Goal: Information Seeking & Learning: Compare options

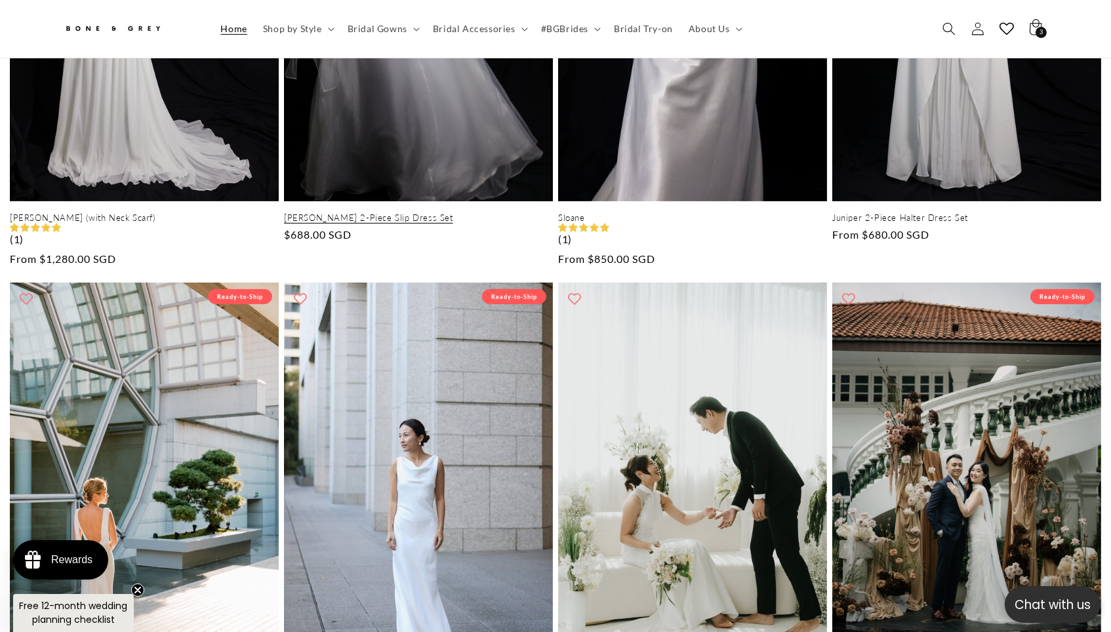
scroll to position [531, 0]
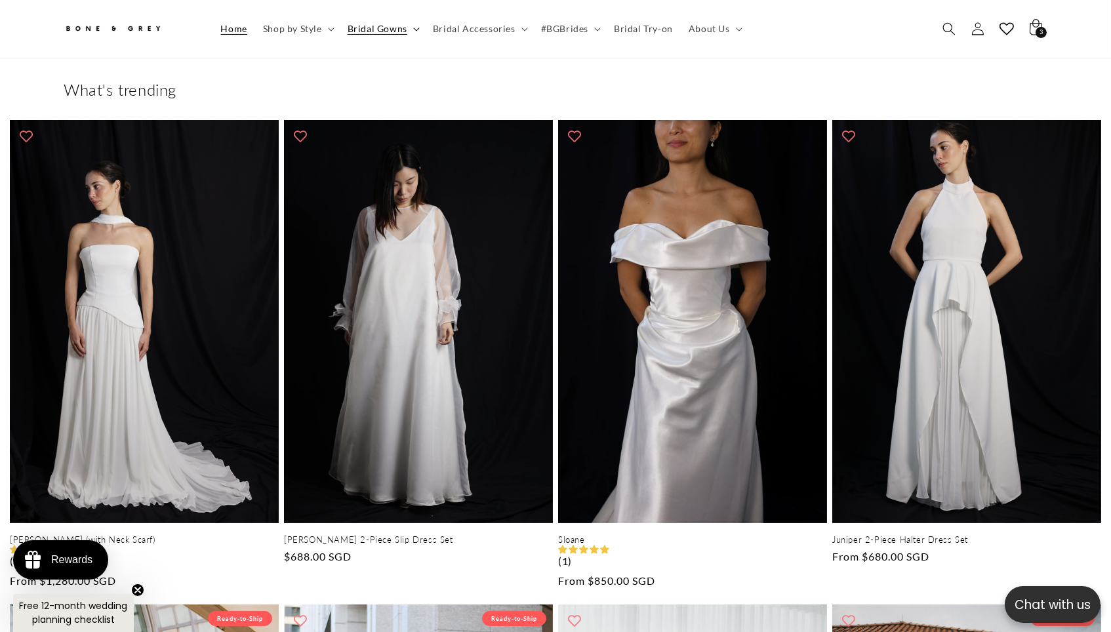
click at [373, 30] on span "Bridal Gowns" at bounding box center [378, 29] width 60 height 12
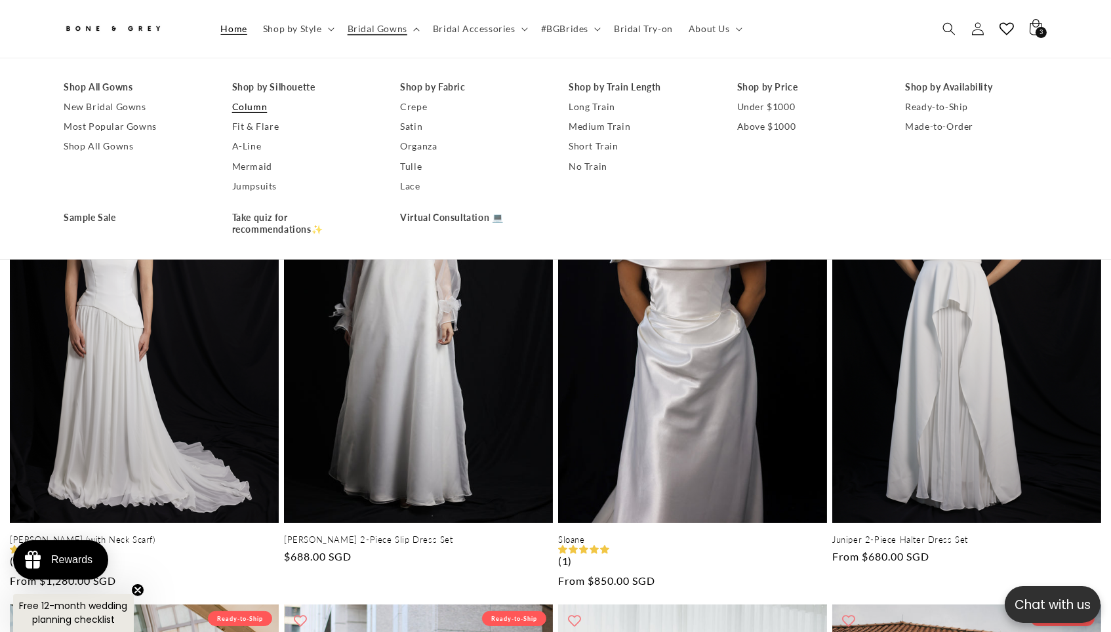
scroll to position [0, 0]
click at [236, 112] on link "Column" at bounding box center [303, 107] width 142 height 20
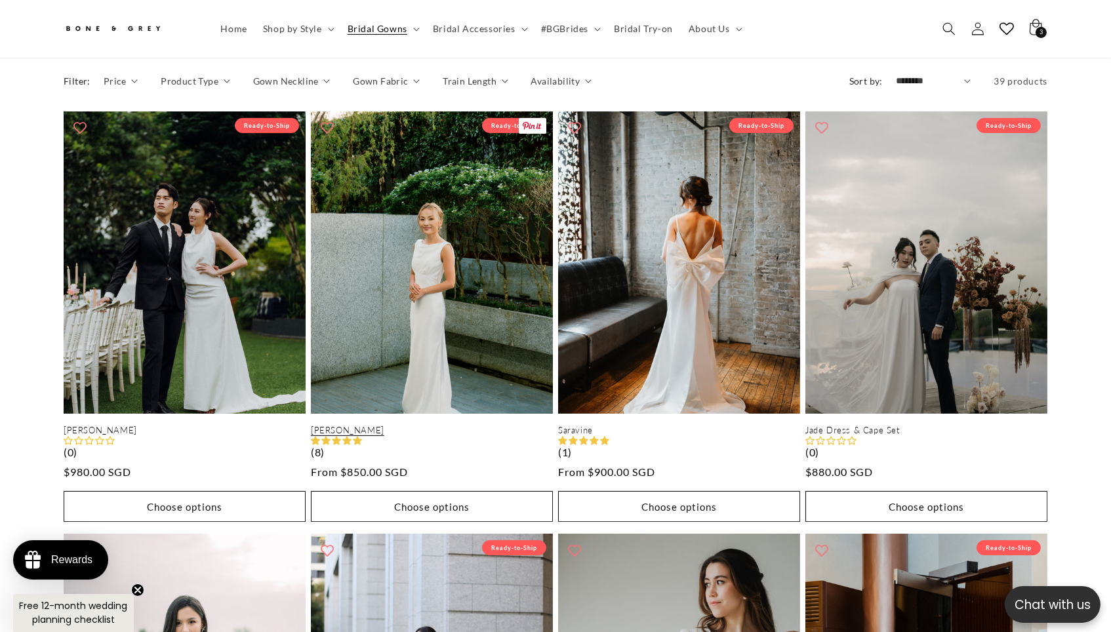
scroll to position [644, 0]
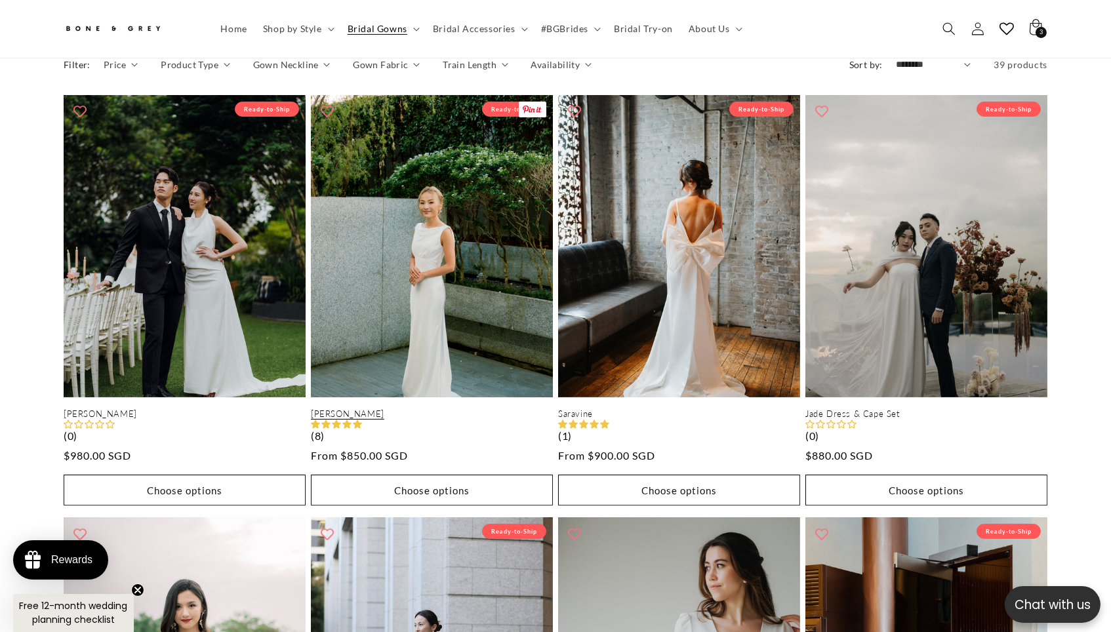
click at [441, 409] on link "[PERSON_NAME]" at bounding box center [432, 414] width 242 height 11
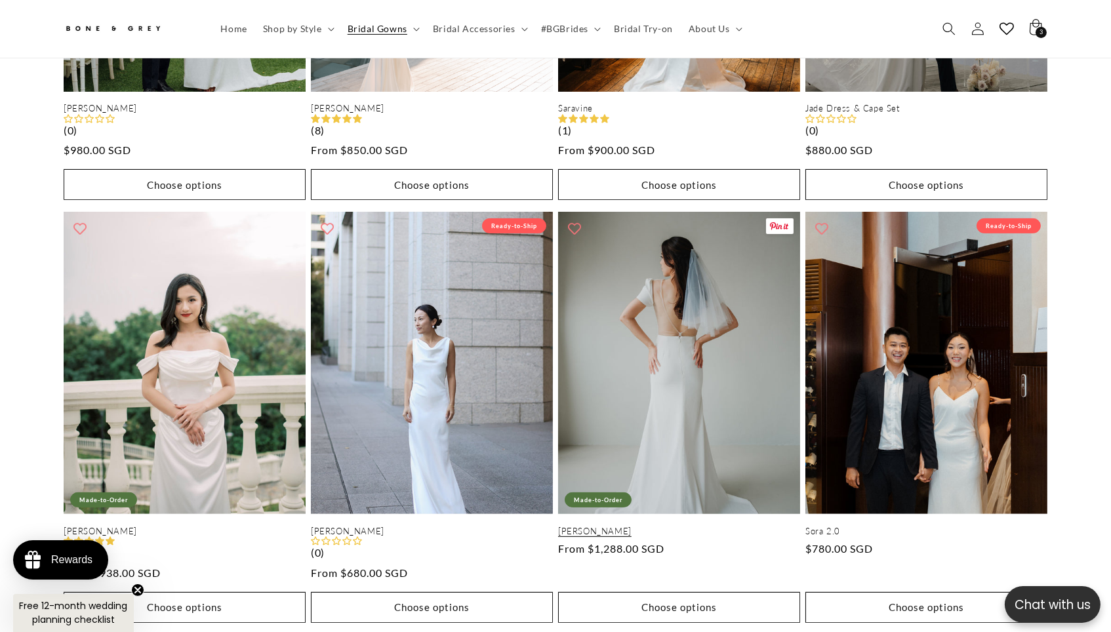
scroll to position [947, 0]
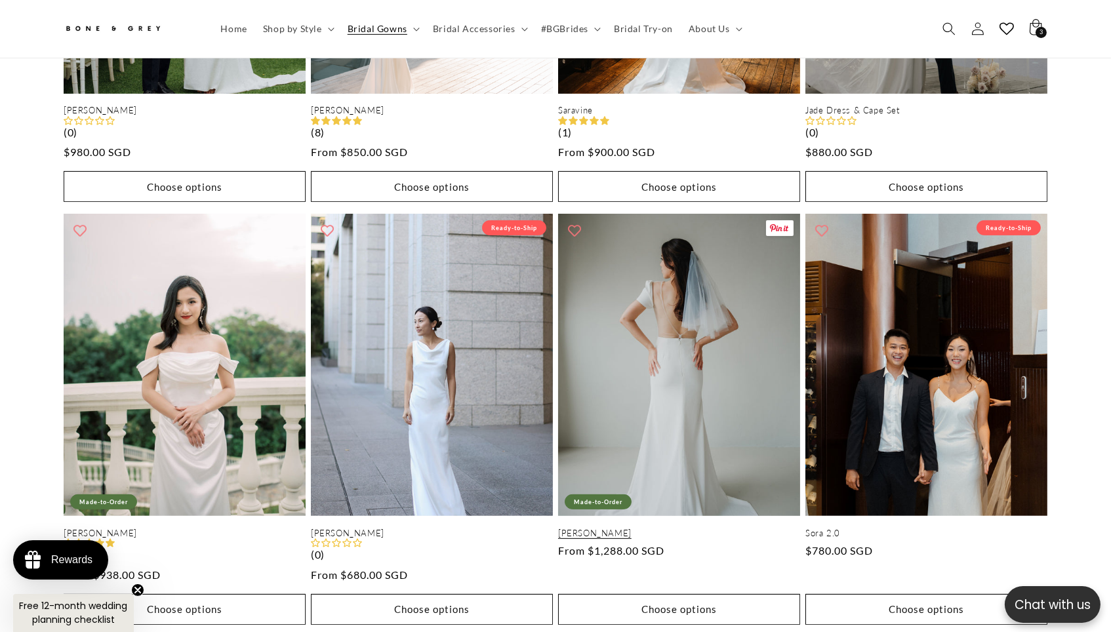
click at [721, 528] on link "Yvette" at bounding box center [679, 533] width 242 height 11
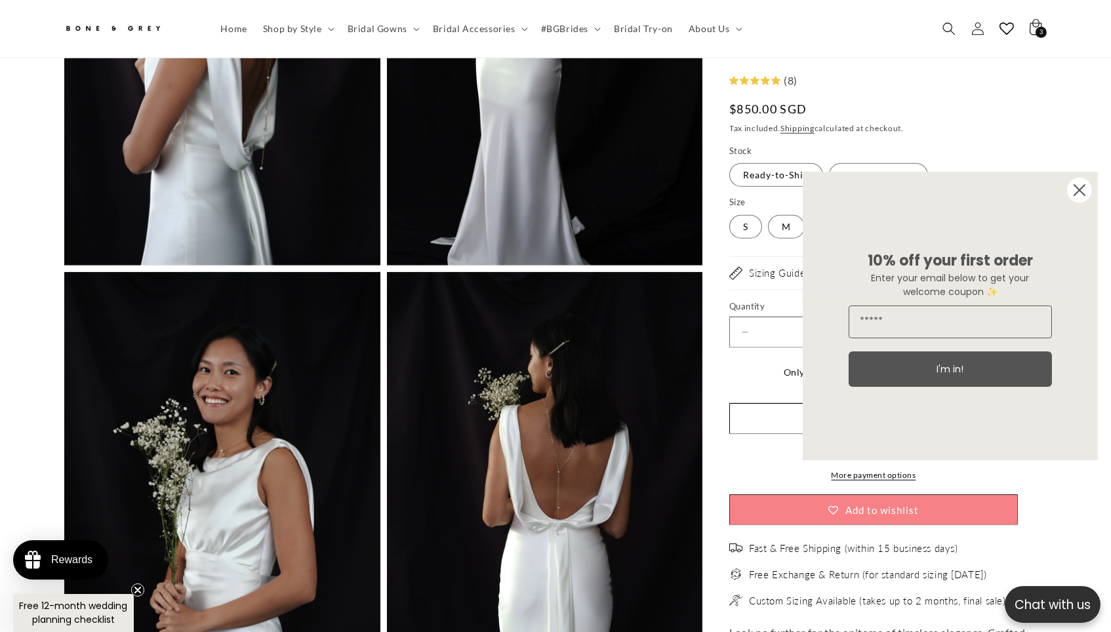
scroll to position [2155, 0]
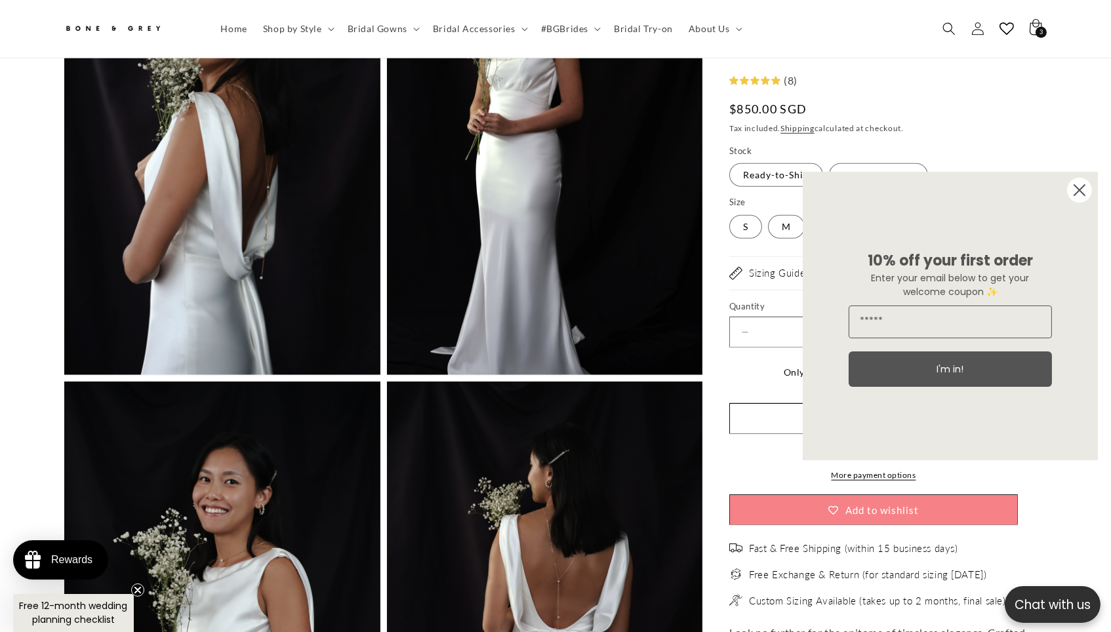
click at [387, 375] on button "Open media 7 in modal" at bounding box center [387, 375] width 0 height 0
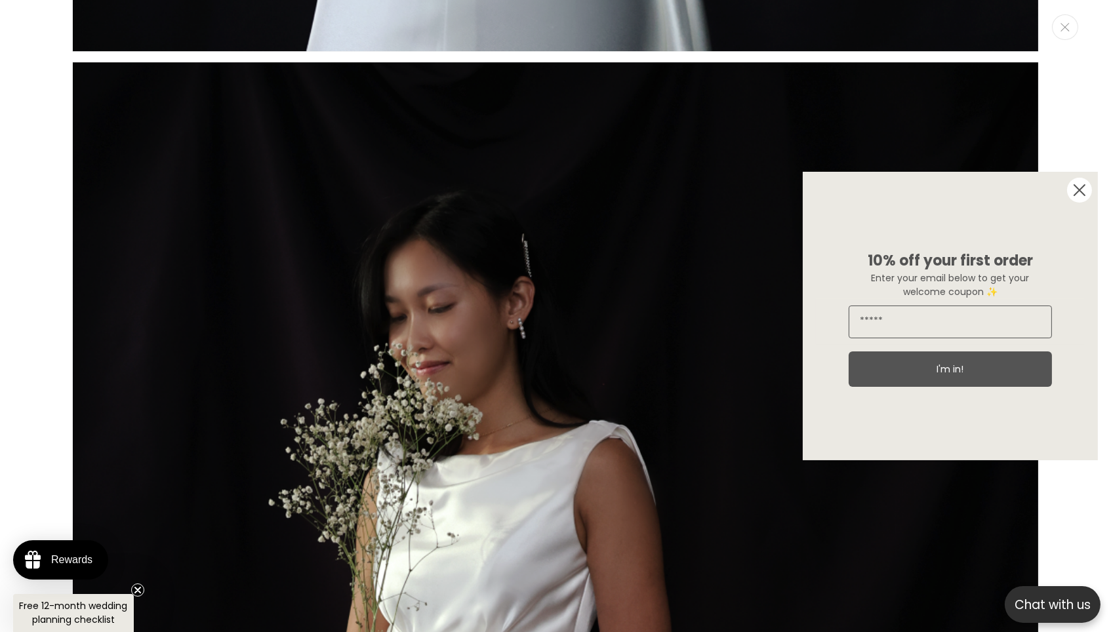
scroll to position [0, 770]
click at [1082, 195] on circle "Close dialog" at bounding box center [1079, 190] width 25 height 25
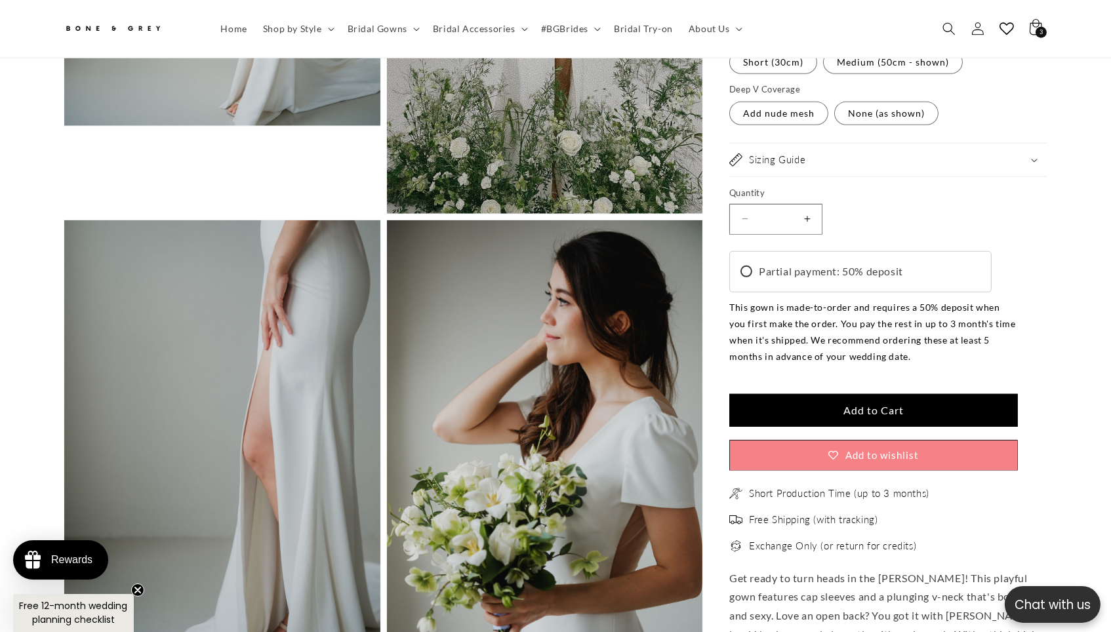
scroll to position [1777, 0]
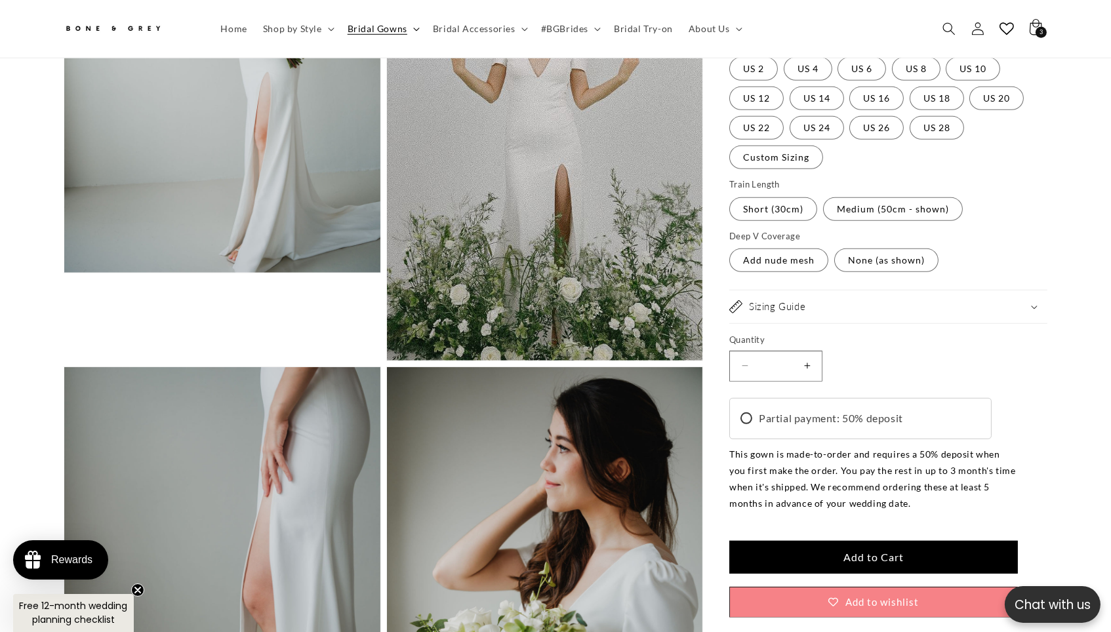
click at [377, 28] on span "Bridal Gowns" at bounding box center [378, 29] width 60 height 12
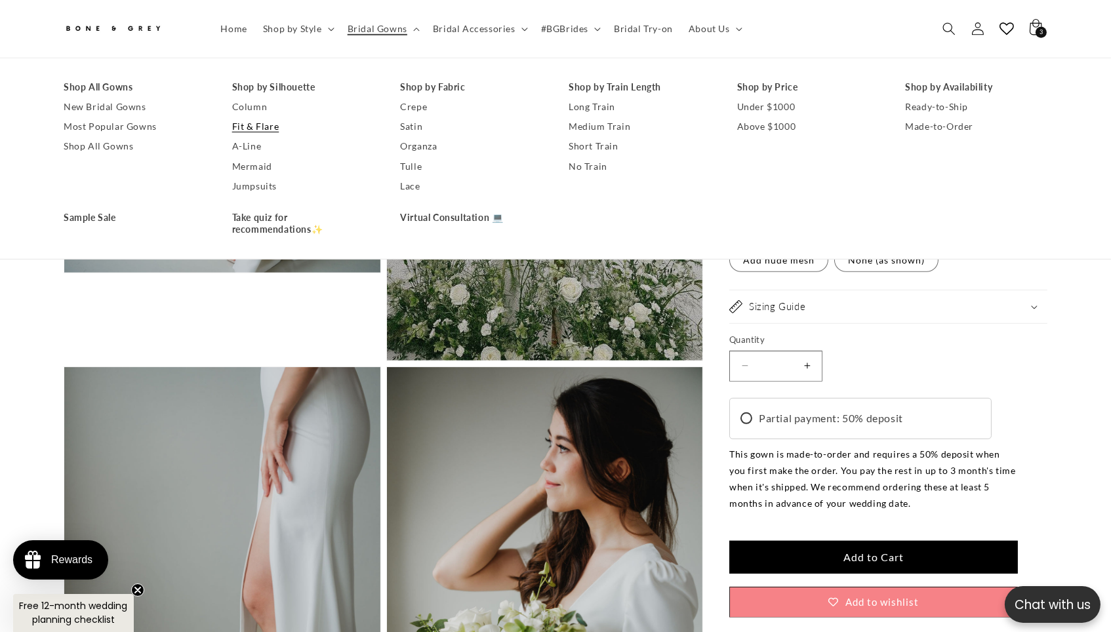
click at [243, 128] on link "Fit & Flare" at bounding box center [303, 127] width 142 height 20
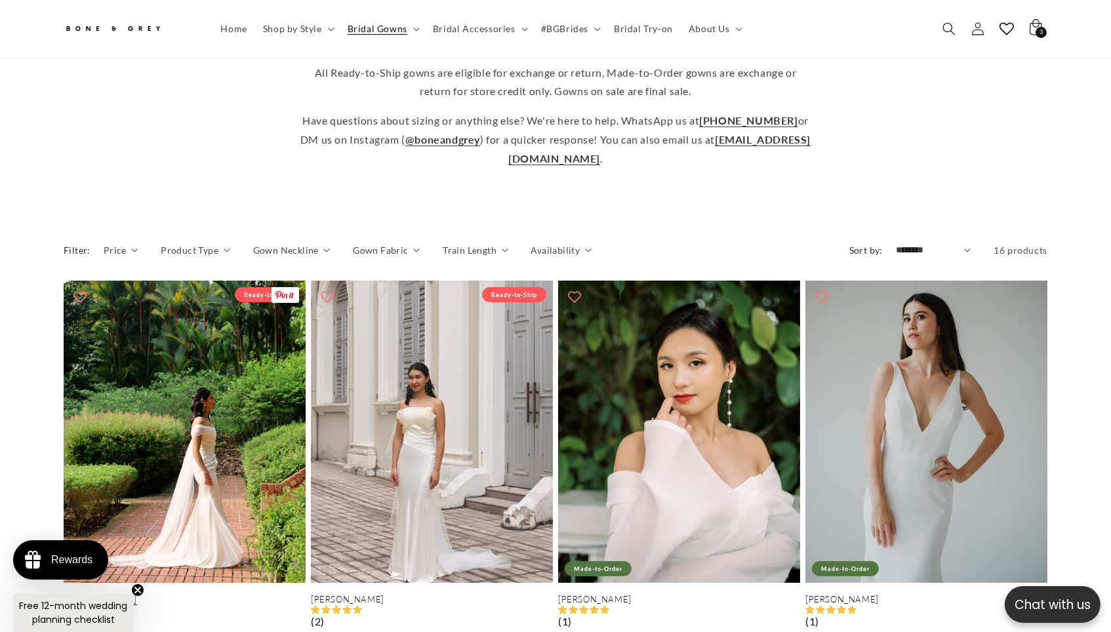
scroll to position [0, 770]
click at [194, 594] on link "Mona" at bounding box center [185, 599] width 242 height 11
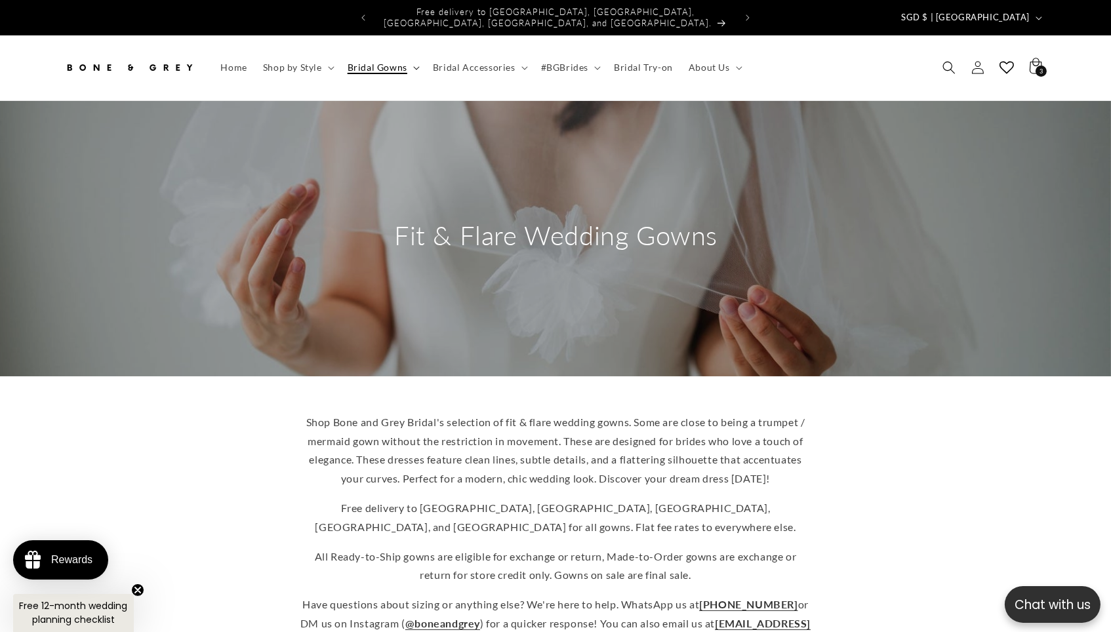
scroll to position [0, 0]
click at [379, 54] on summary "Bridal Gowns" at bounding box center [382, 68] width 85 height 28
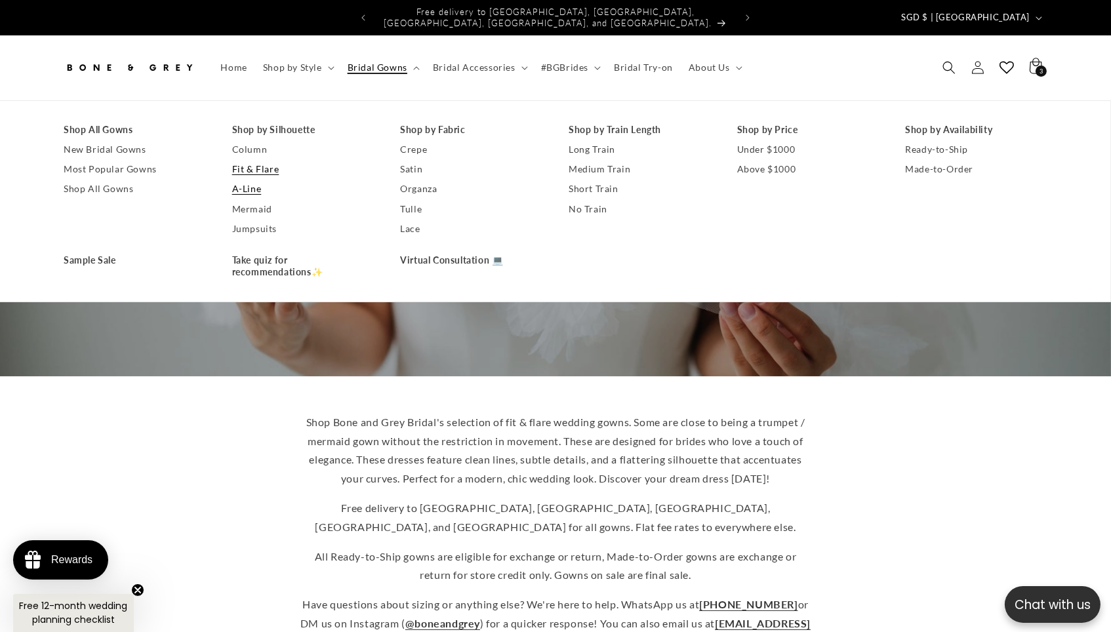
click at [238, 187] on link "A-Line" at bounding box center [303, 189] width 142 height 20
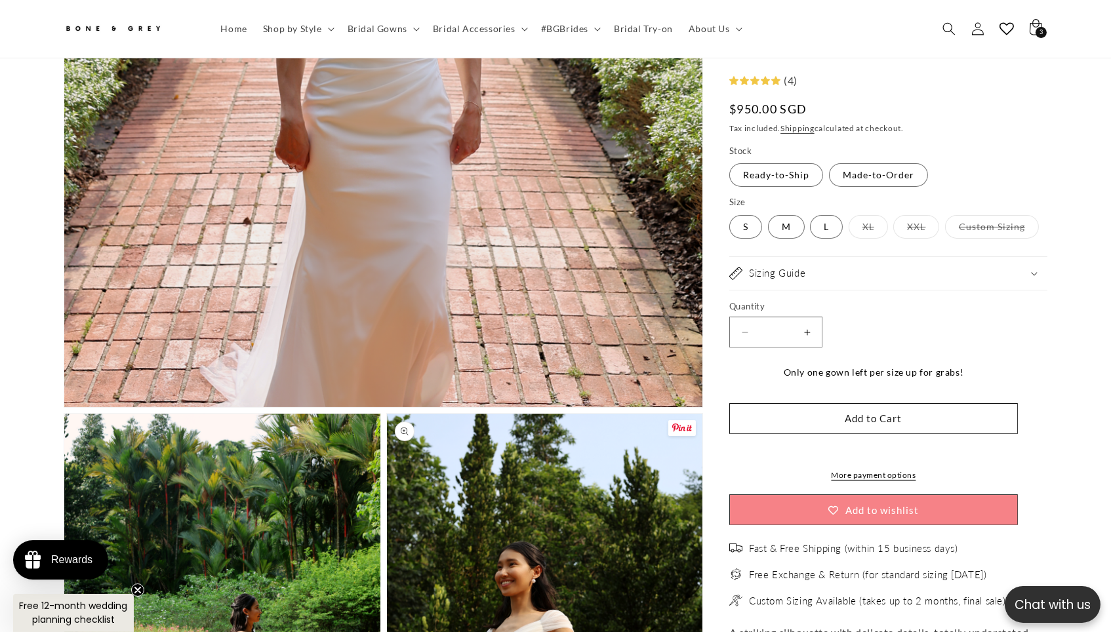
scroll to position [736, 0]
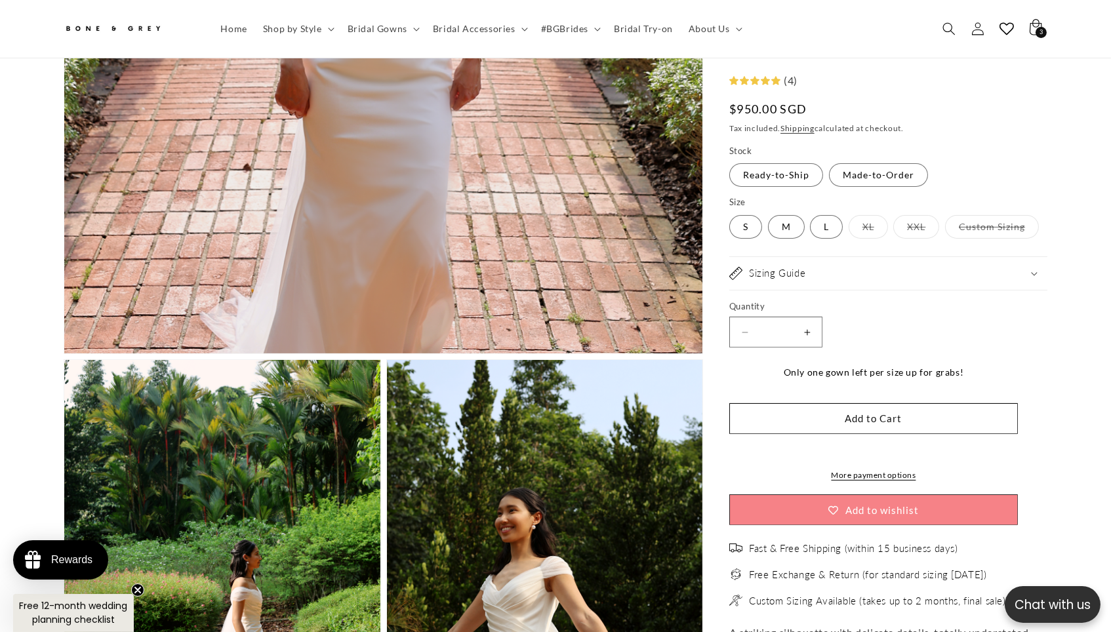
click at [64, 354] on button "Open media 1 in modal" at bounding box center [64, 354] width 0 height 0
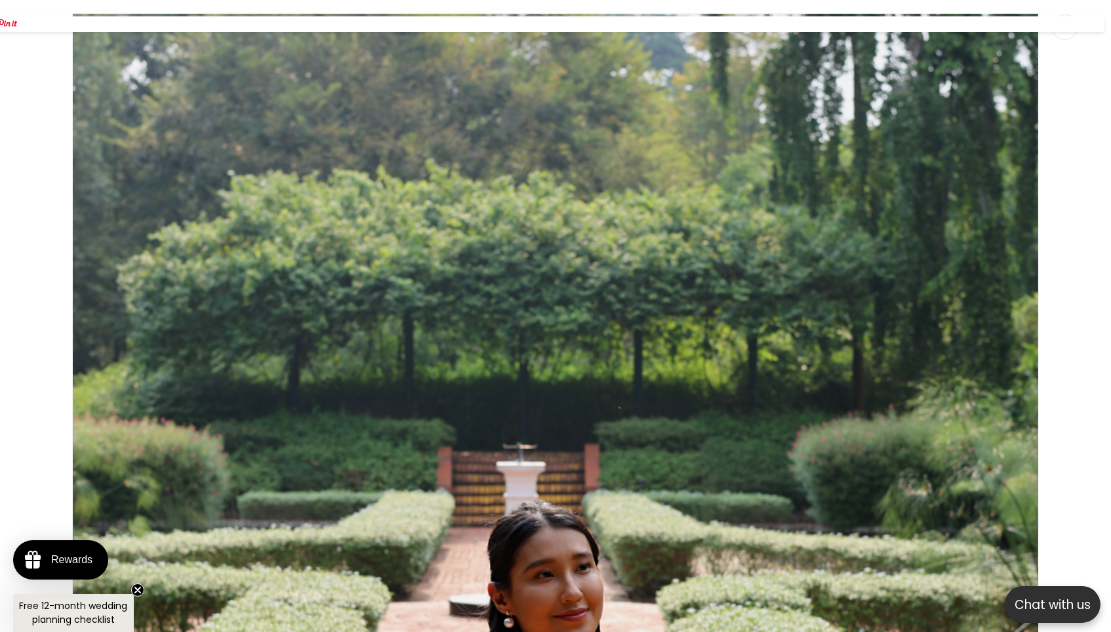
scroll to position [0, 0]
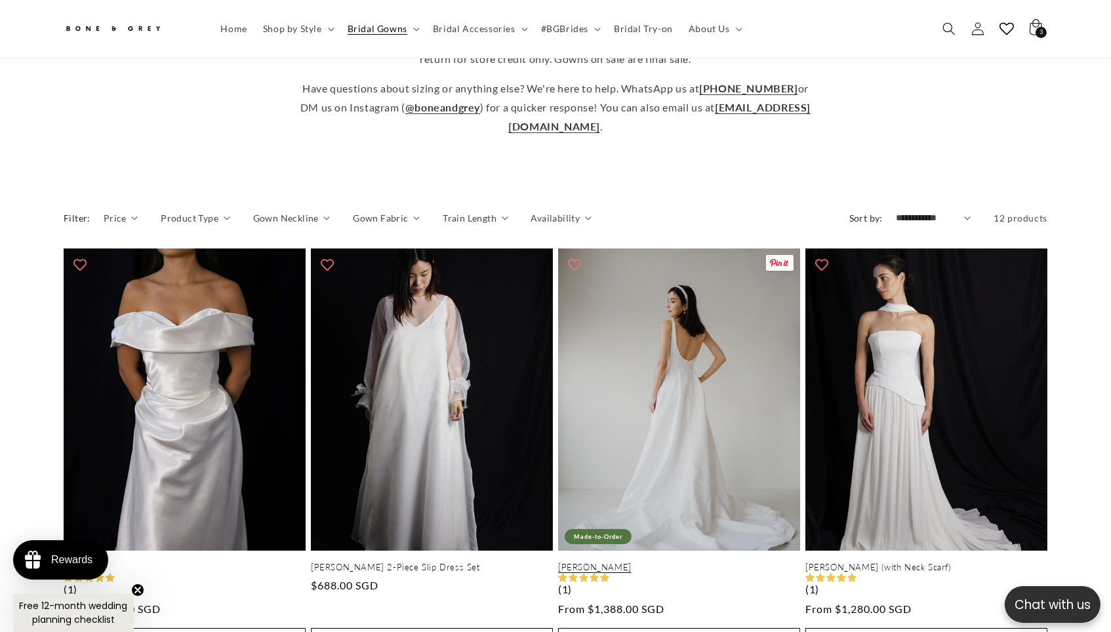
scroll to position [496, 0]
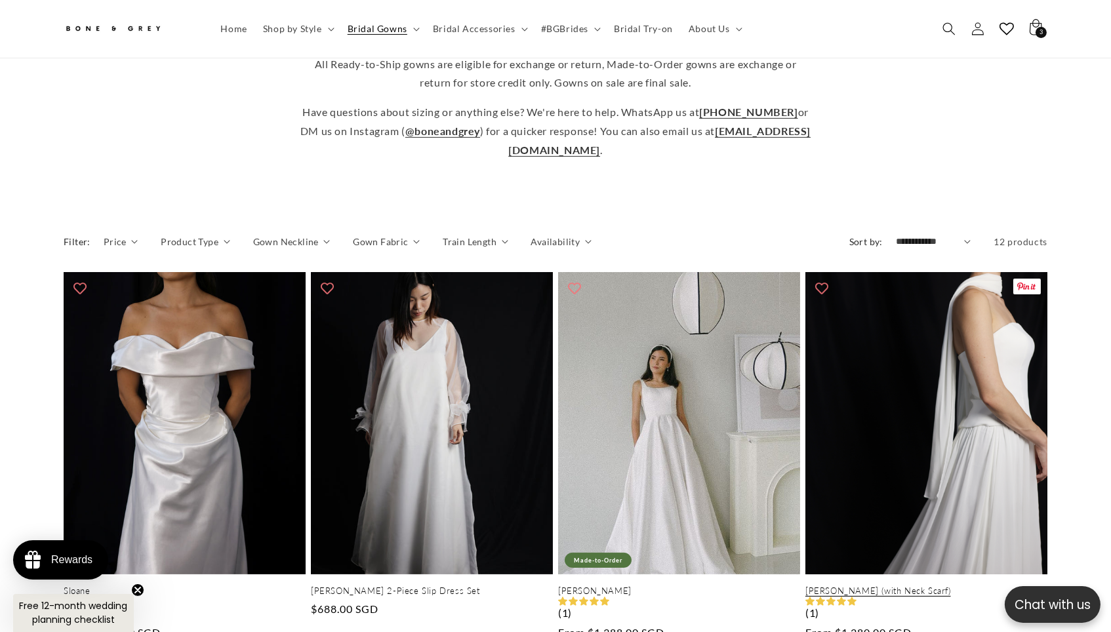
click at [842, 586] on link "[PERSON_NAME] (with Neck Scarf)" at bounding box center [927, 591] width 242 height 11
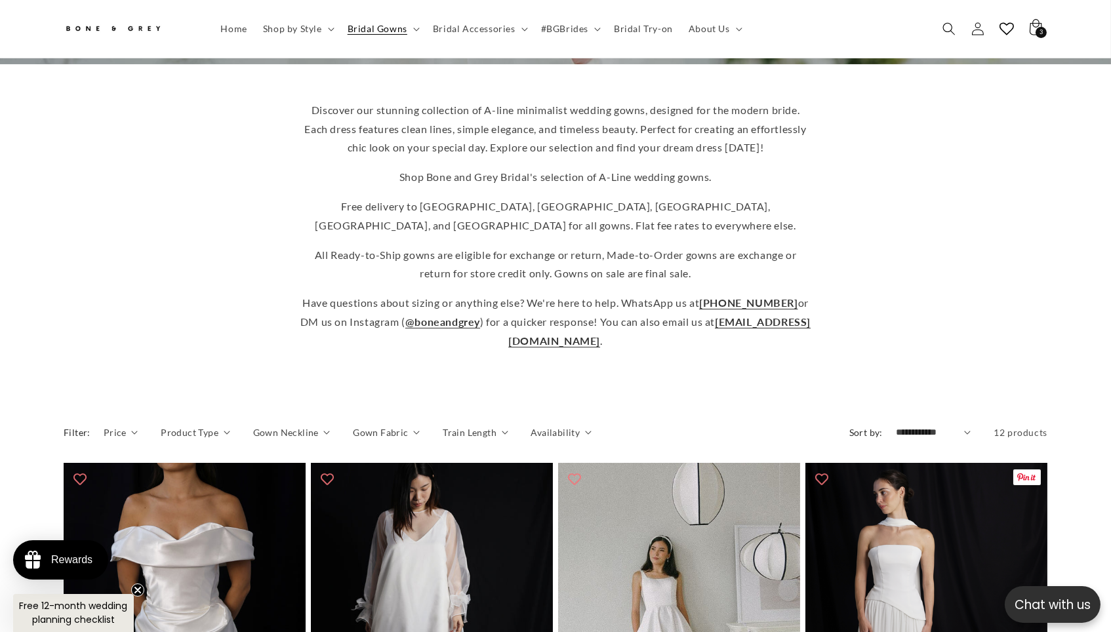
scroll to position [241, 0]
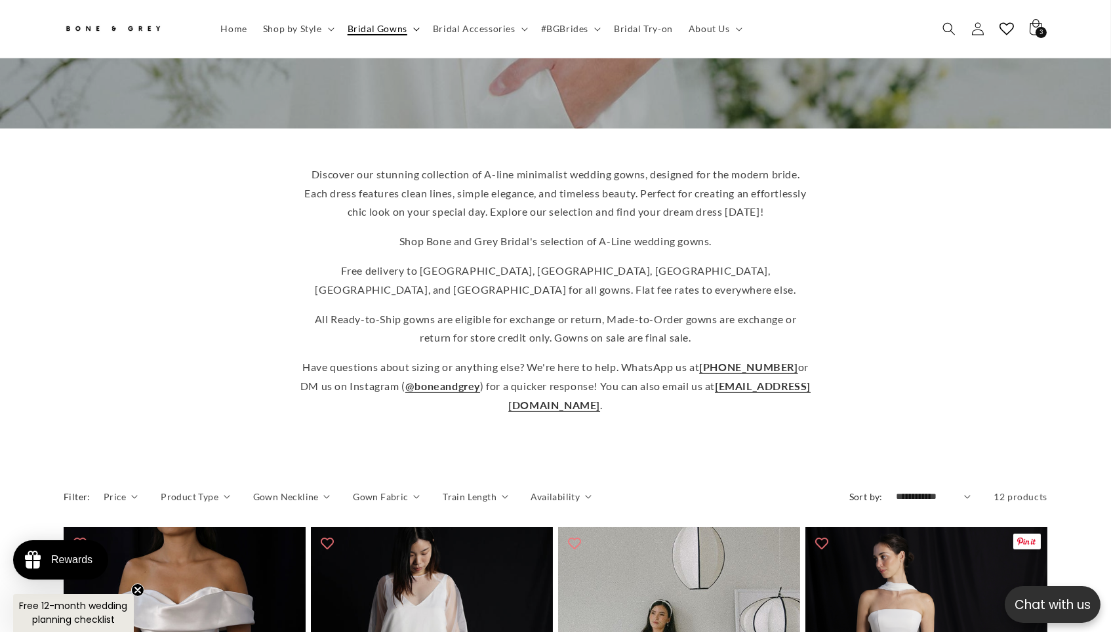
click at [413, 31] on icon at bounding box center [416, 30] width 7 height 4
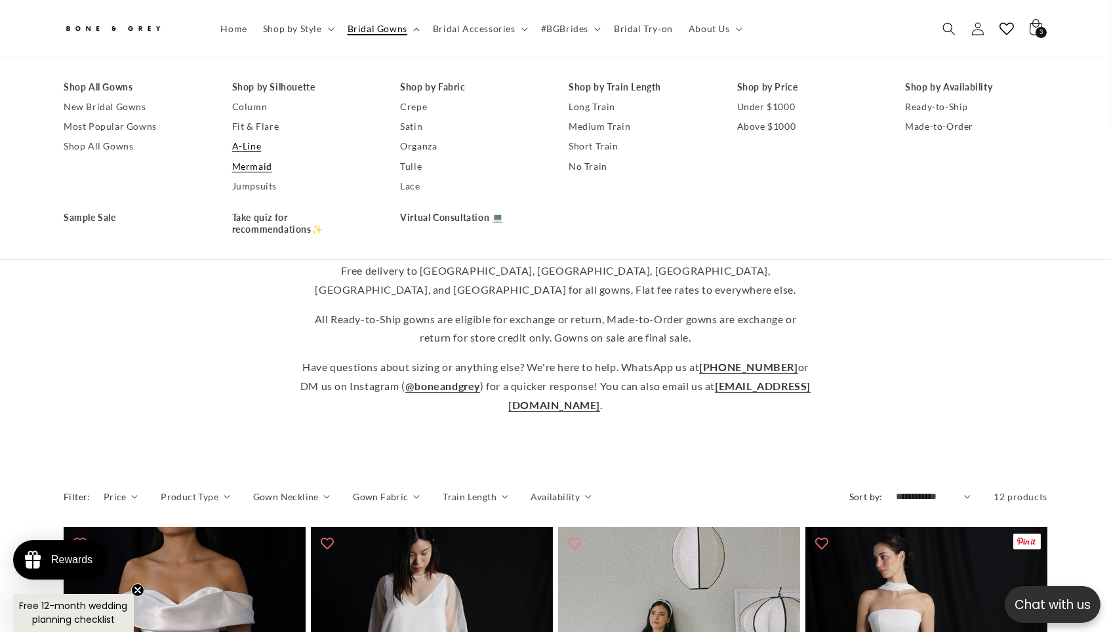
click at [237, 172] on link "Mermaid" at bounding box center [303, 167] width 142 height 20
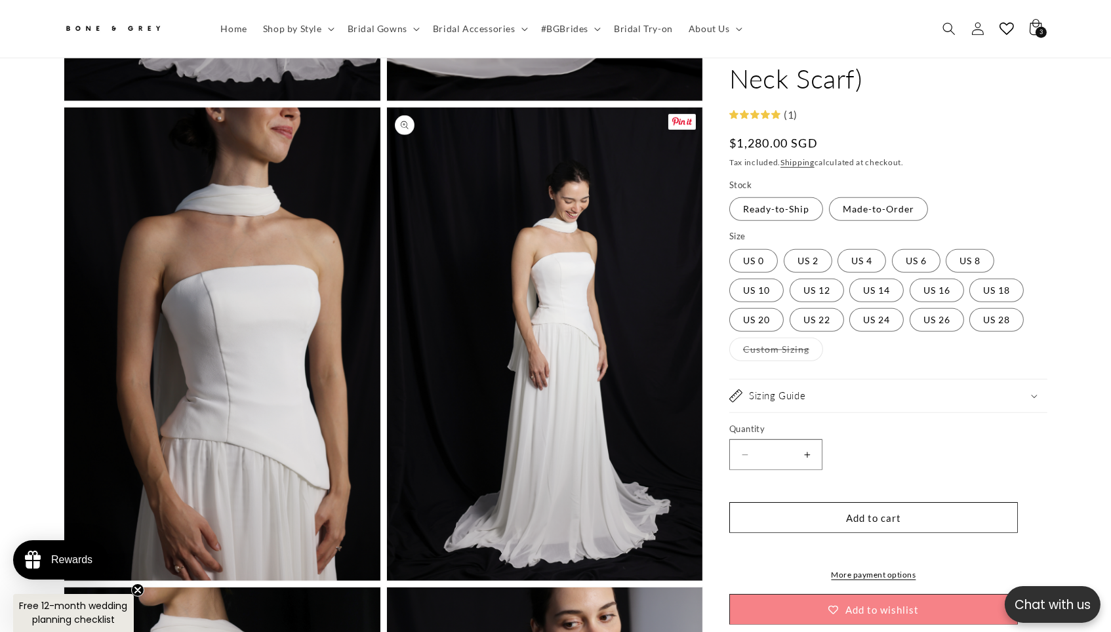
scroll to position [1962, 0]
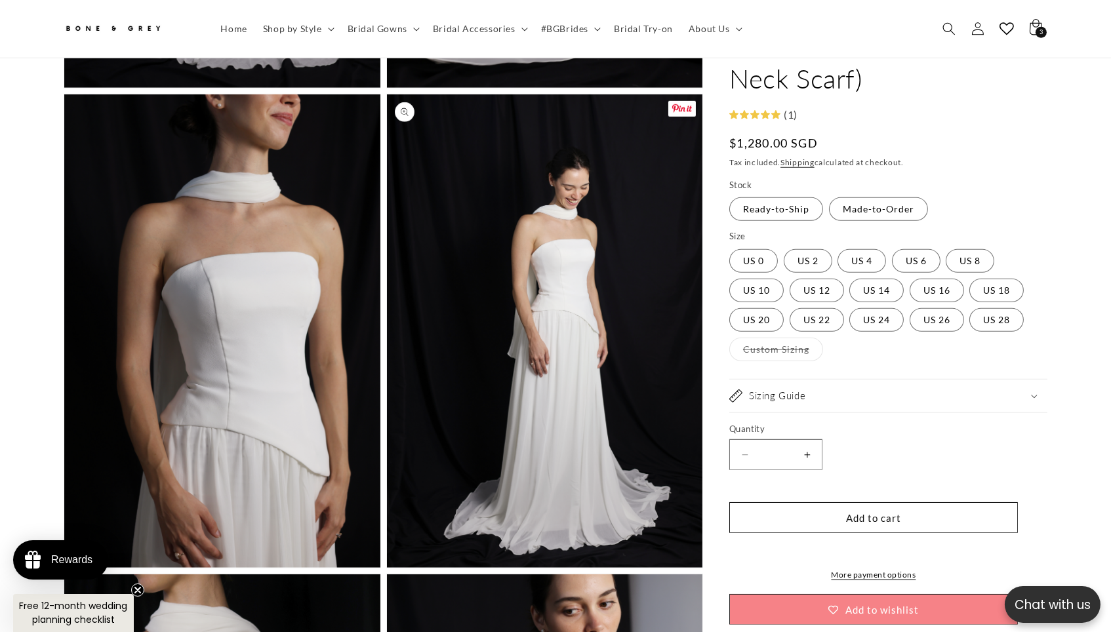
click at [387, 568] on button "Open media 7 in modal" at bounding box center [387, 568] width 0 height 0
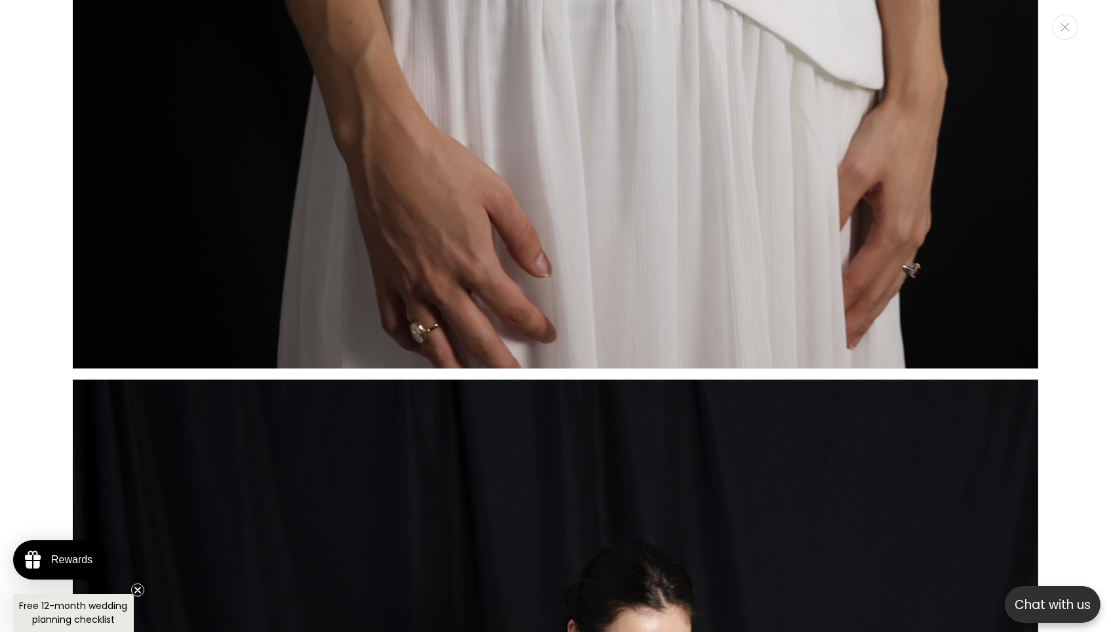
scroll to position [8199, 0]
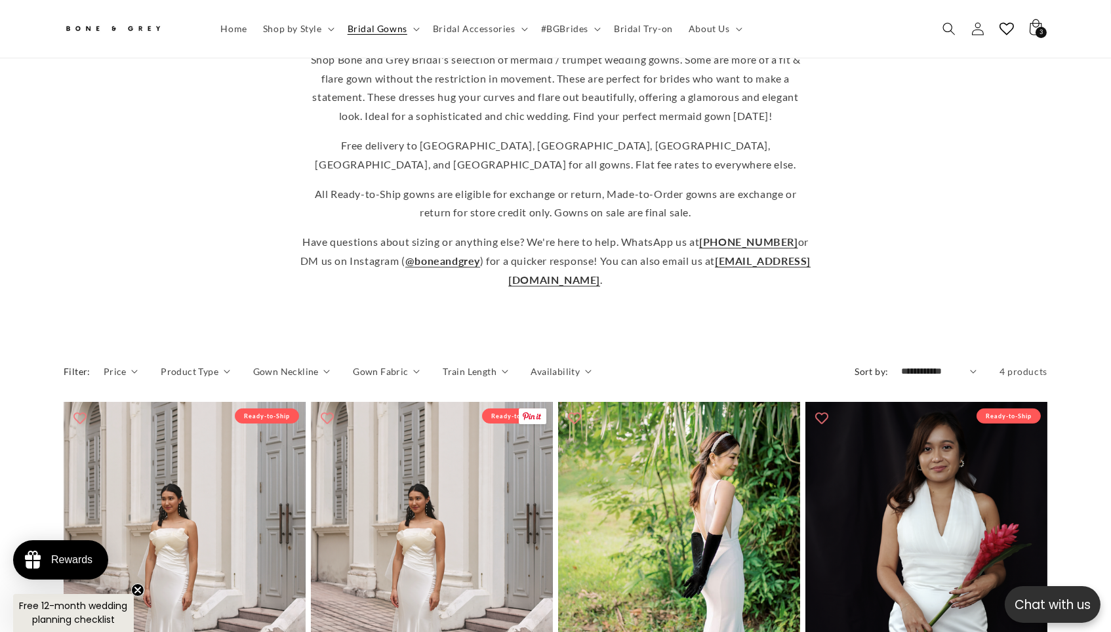
scroll to position [146, 0]
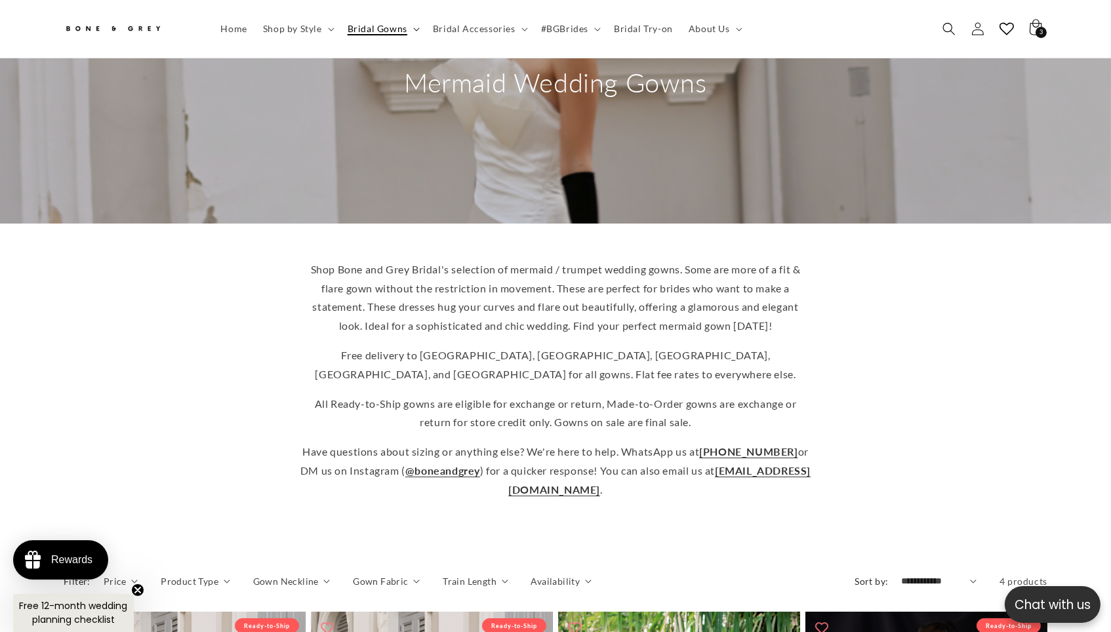
click at [383, 32] on summary "Bridal Gowns" at bounding box center [382, 29] width 85 height 28
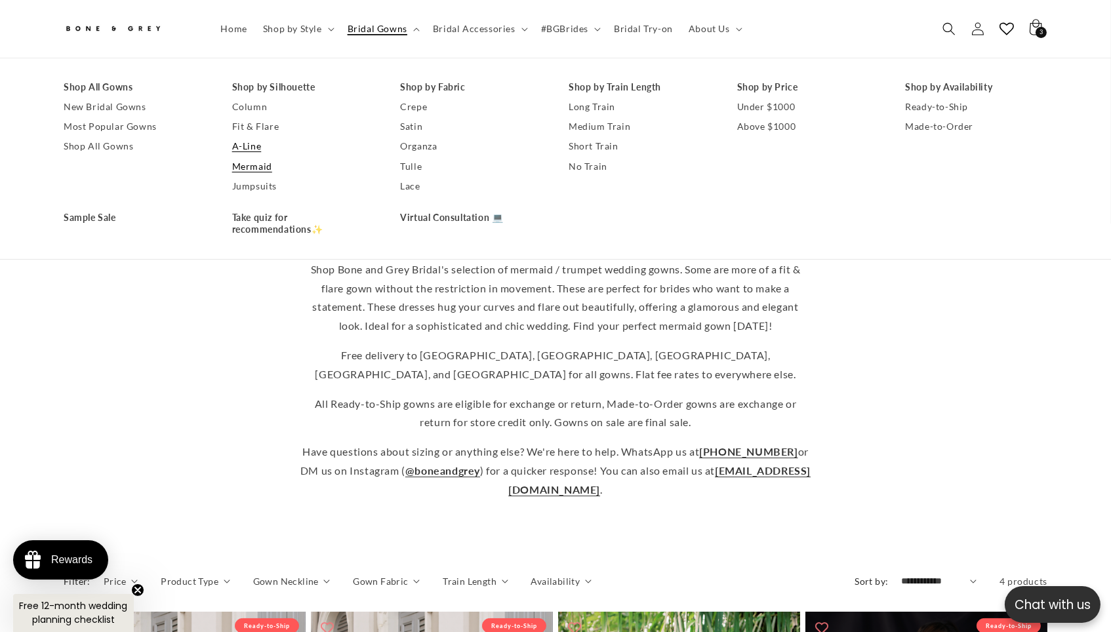
scroll to position [0, 770]
click at [232, 151] on link "A-Line" at bounding box center [303, 147] width 142 height 20
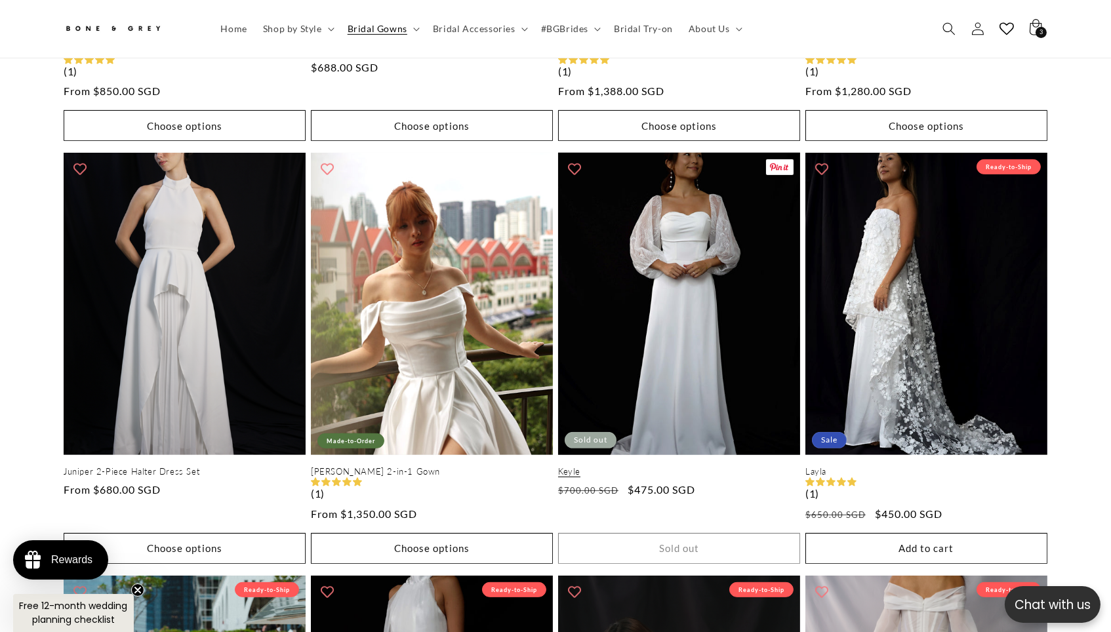
scroll to position [0, 770]
click at [676, 466] on link "Keyle" at bounding box center [679, 471] width 242 height 11
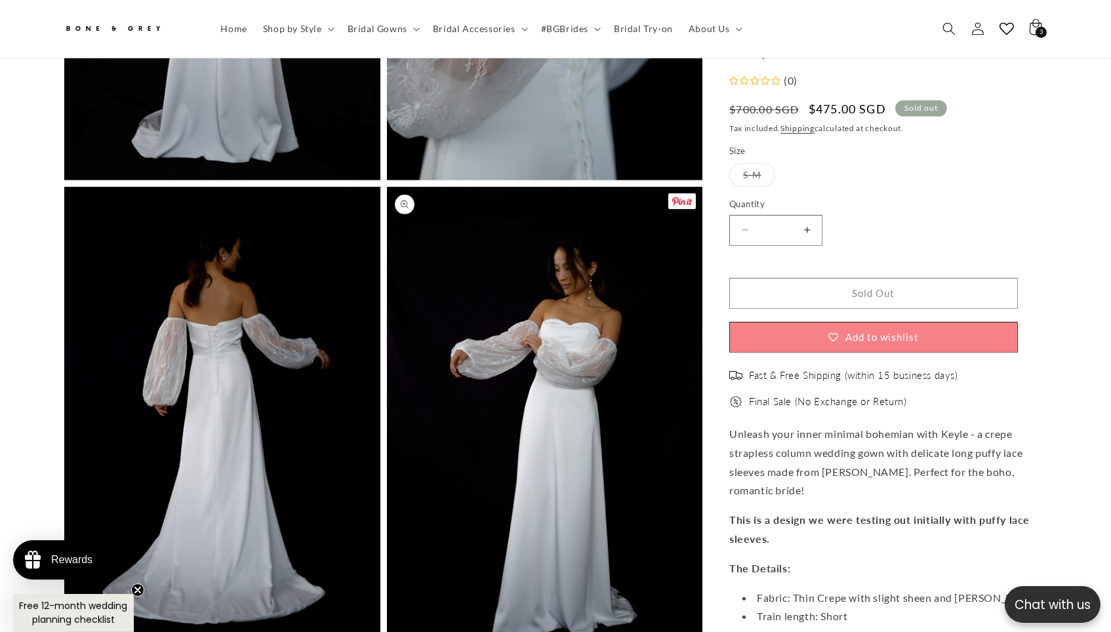
scroll to position [1146, 0]
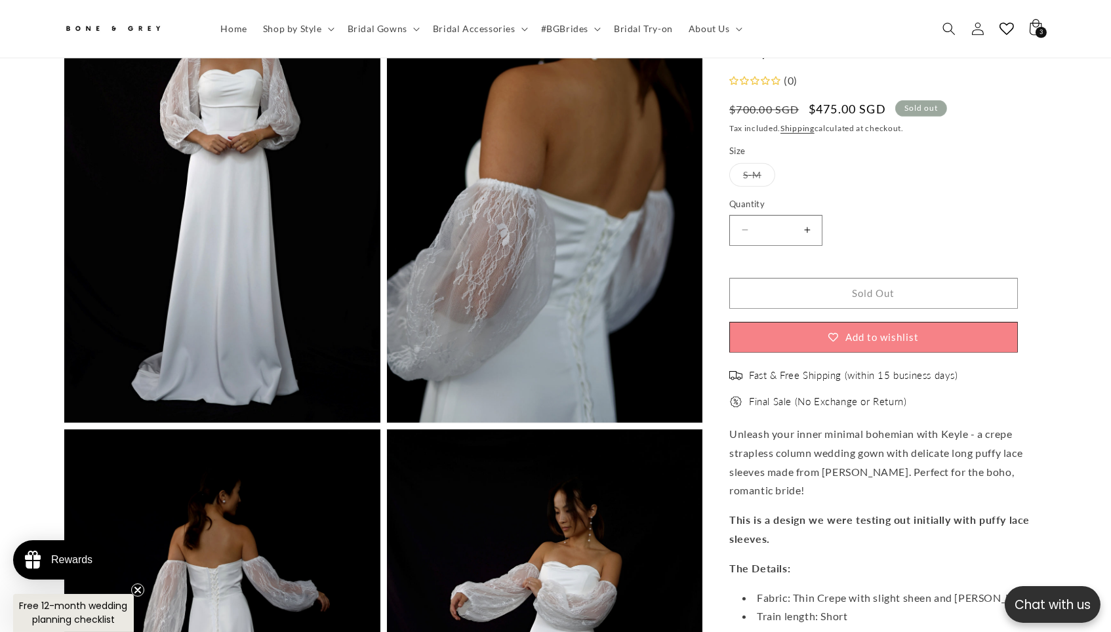
click at [64, 423] on button "Open media 2 in modal" at bounding box center [64, 423] width 0 height 0
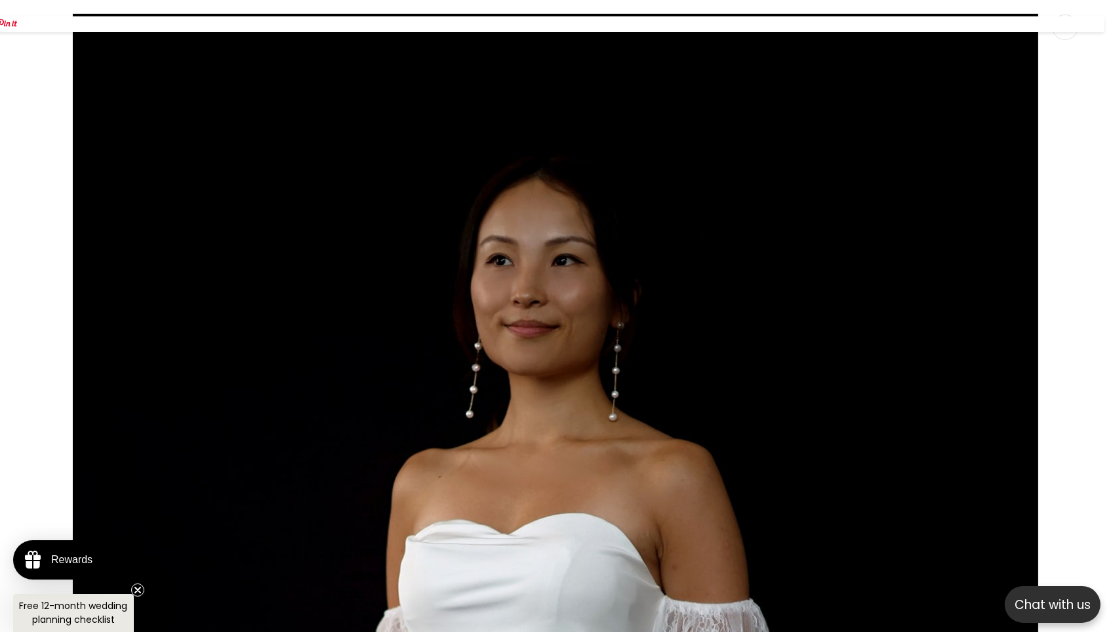
scroll to position [0, 0]
